Goal: Information Seeking & Learning: Learn about a topic

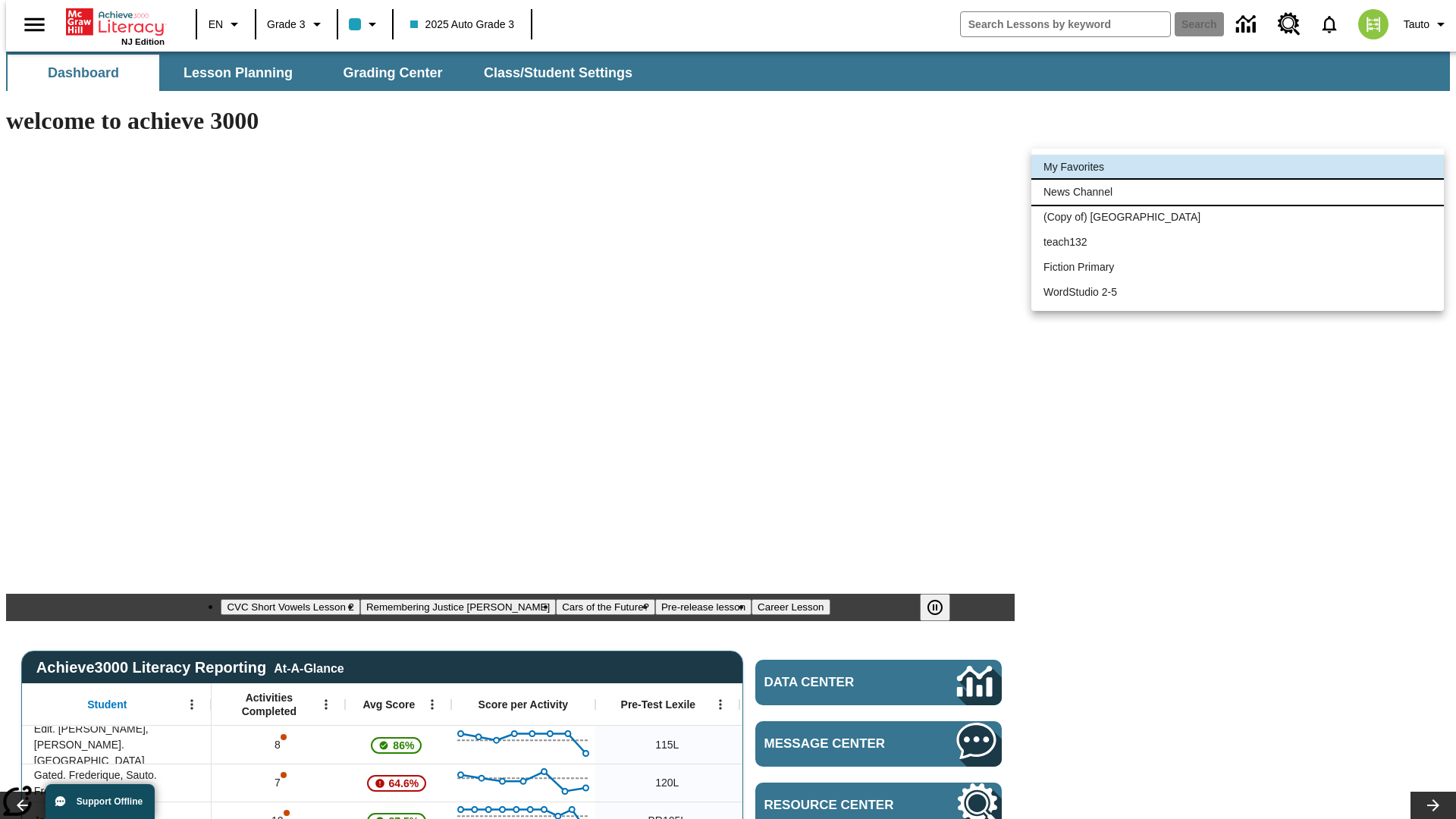
click at [1238, 192] on li "News Channel" at bounding box center [1238, 192] width 413 height 25
type input "120"
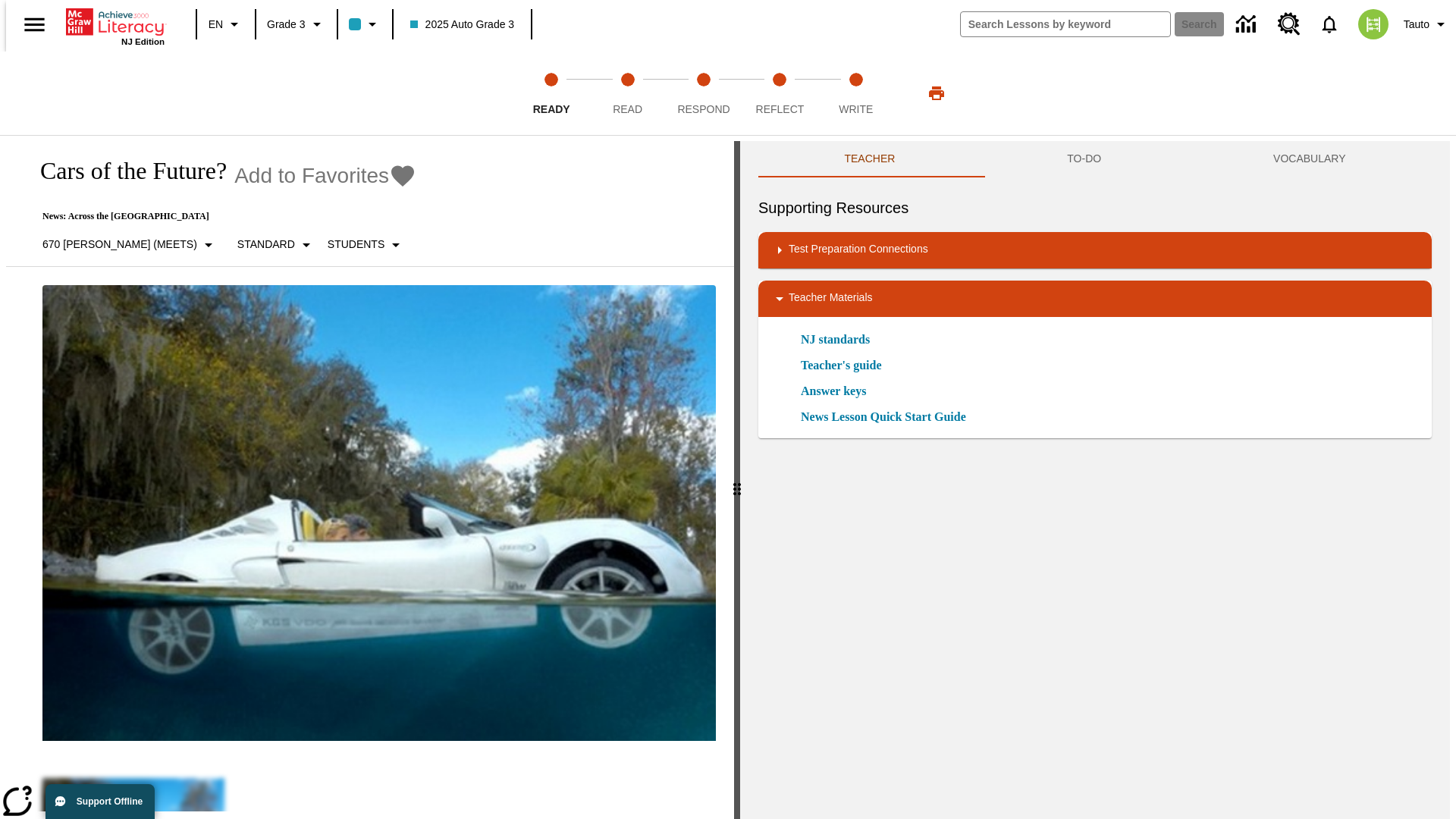
click at [391, 176] on icon "Add to Favorites - Cars of the Future?" at bounding box center [402, 175] width 23 height 21
